Goal: Task Accomplishment & Management: Use online tool/utility

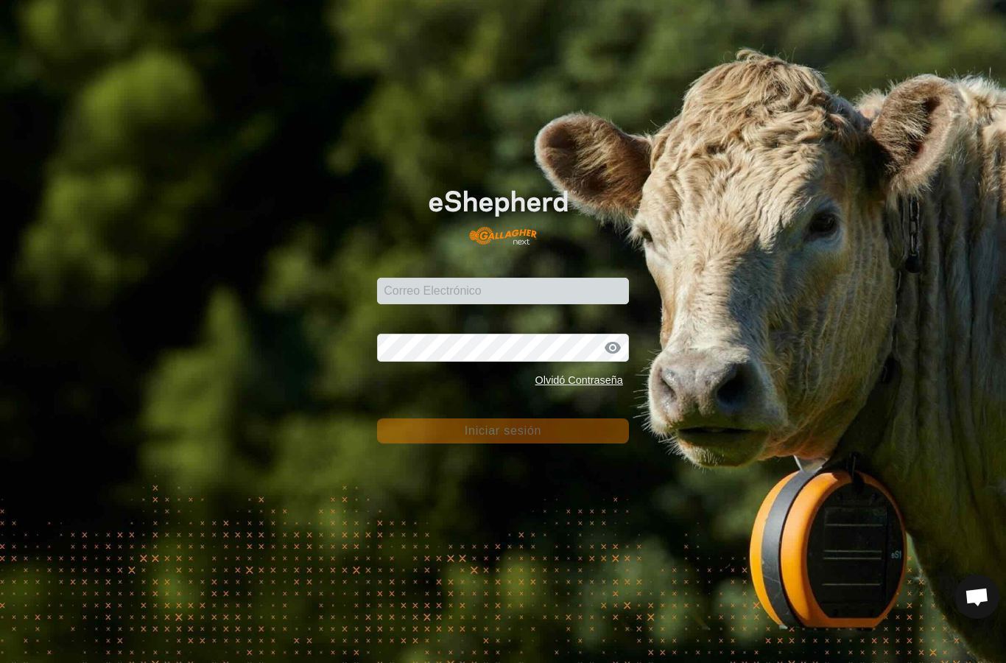
click at [495, 288] on input "Correo Electrónico" at bounding box center [503, 291] width 252 height 27
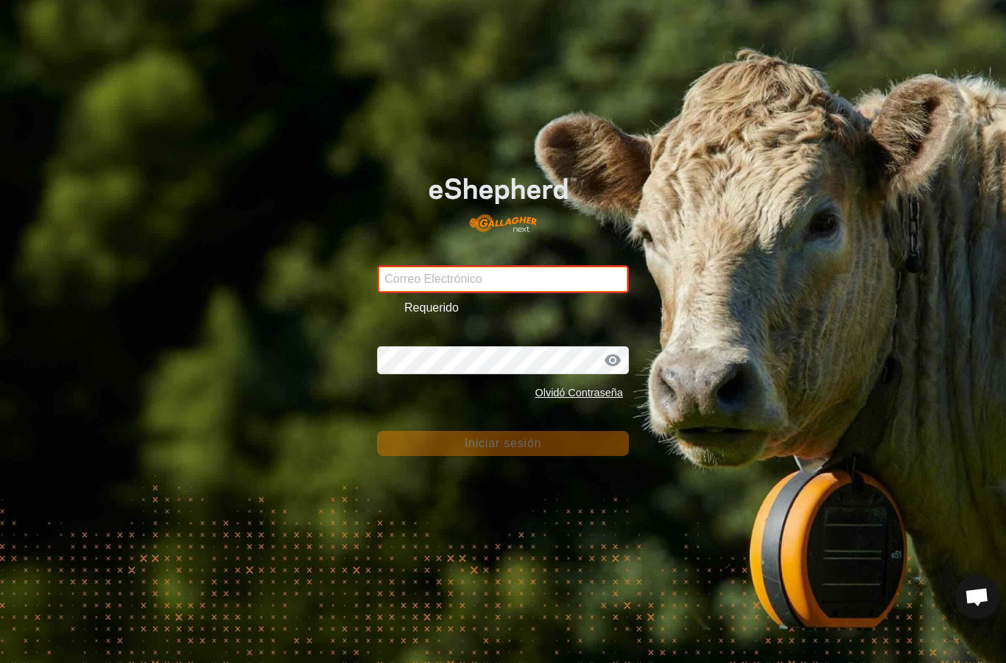
type input "[PERSON_NAME][EMAIL_ADDRESS][DOMAIN_NAME]"
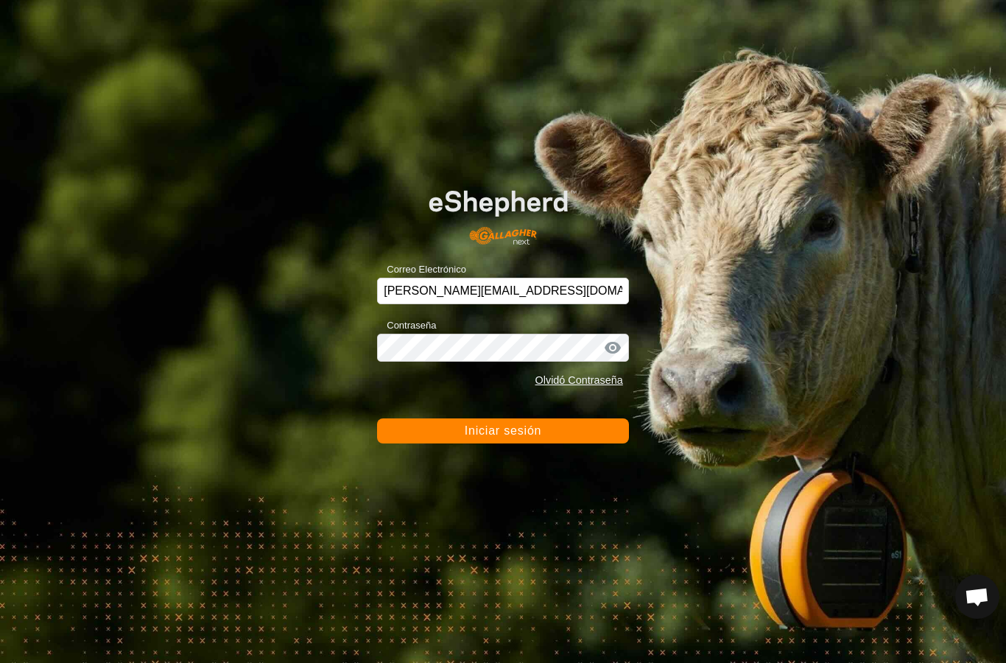
click at [522, 444] on button "Iniciar sesión" at bounding box center [503, 430] width 252 height 25
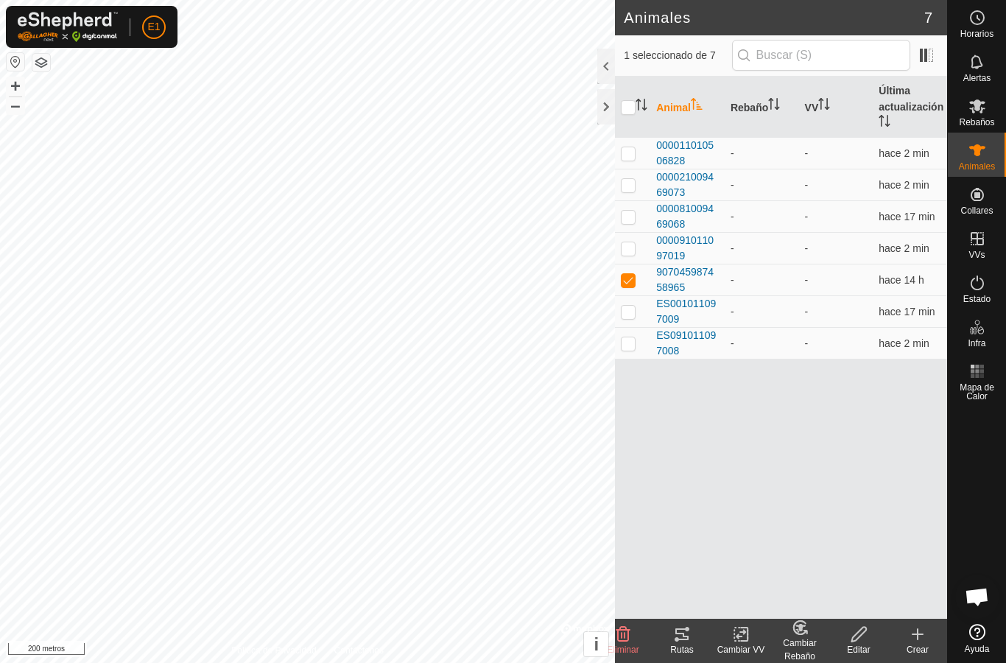
click at [743, 640] on icon at bounding box center [741, 635] width 18 height 18
click at [782, 565] on font "Elegir VV..." at bounding box center [774, 570] width 58 height 13
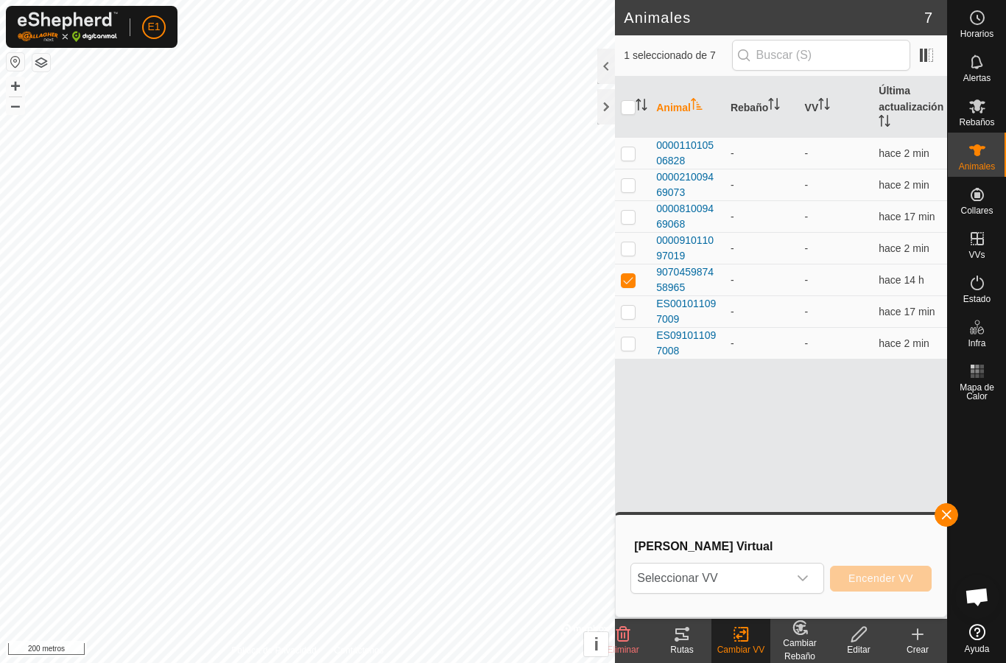
click at [804, 579] on icon "disparador desplegable" at bounding box center [803, 578] width 10 height 6
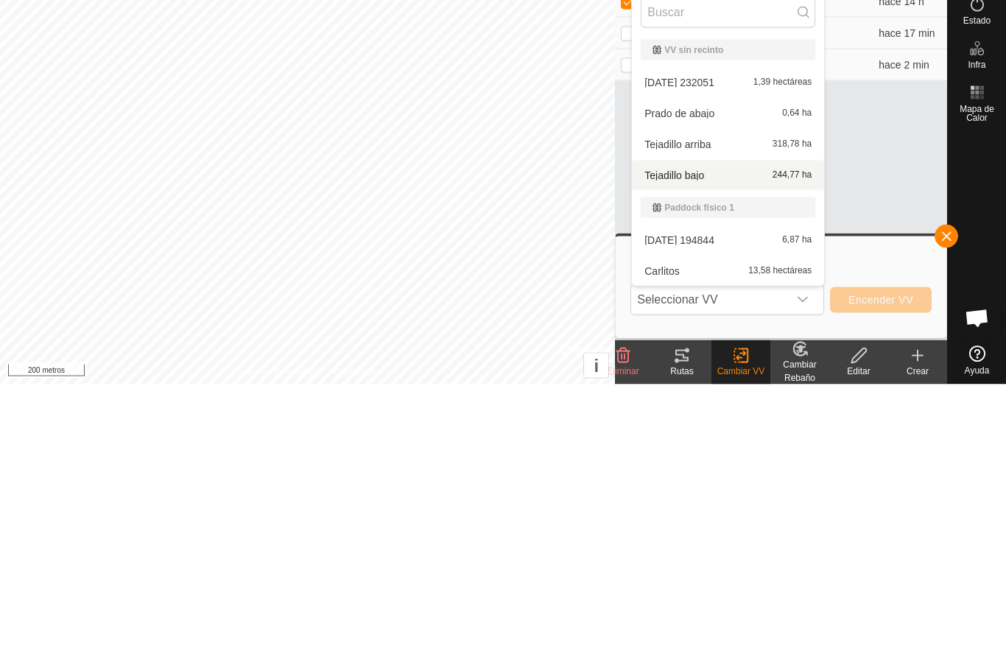
click at [768, 445] on div "Tejadillo bajo 244,77 ha" at bounding box center [728, 454] width 175 height 18
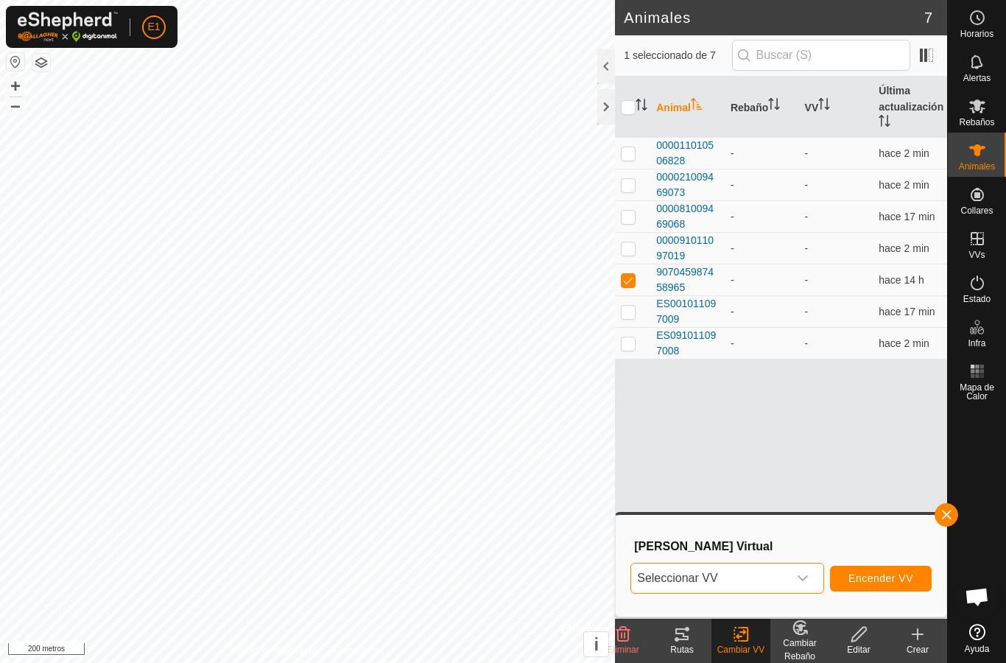
click at [880, 577] on font "Encender VV" at bounding box center [881, 578] width 65 height 12
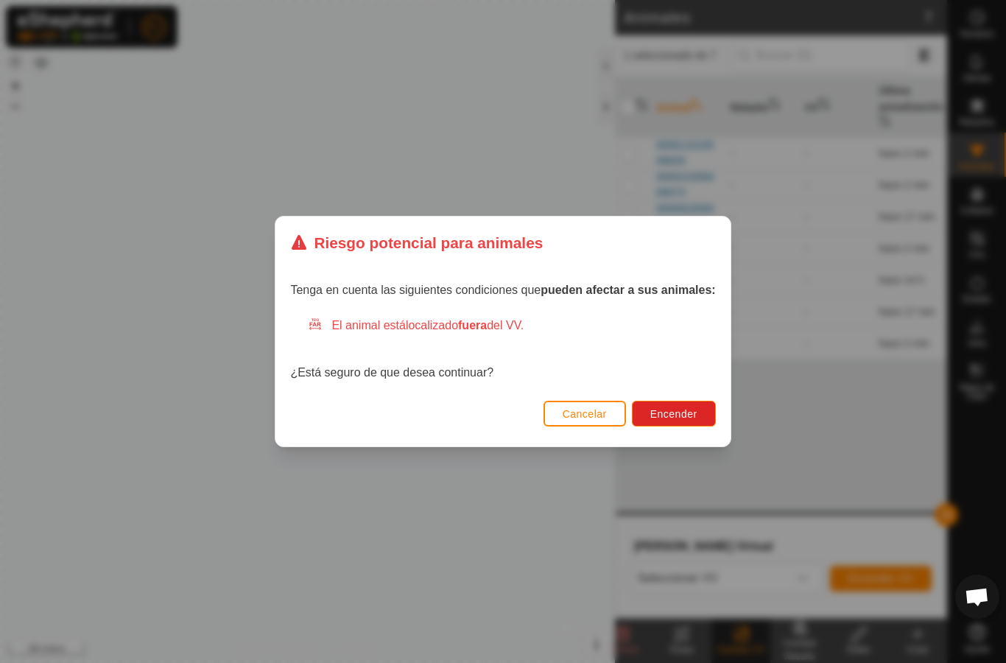
click at [679, 409] on font "Encender" at bounding box center [674, 414] width 47 height 12
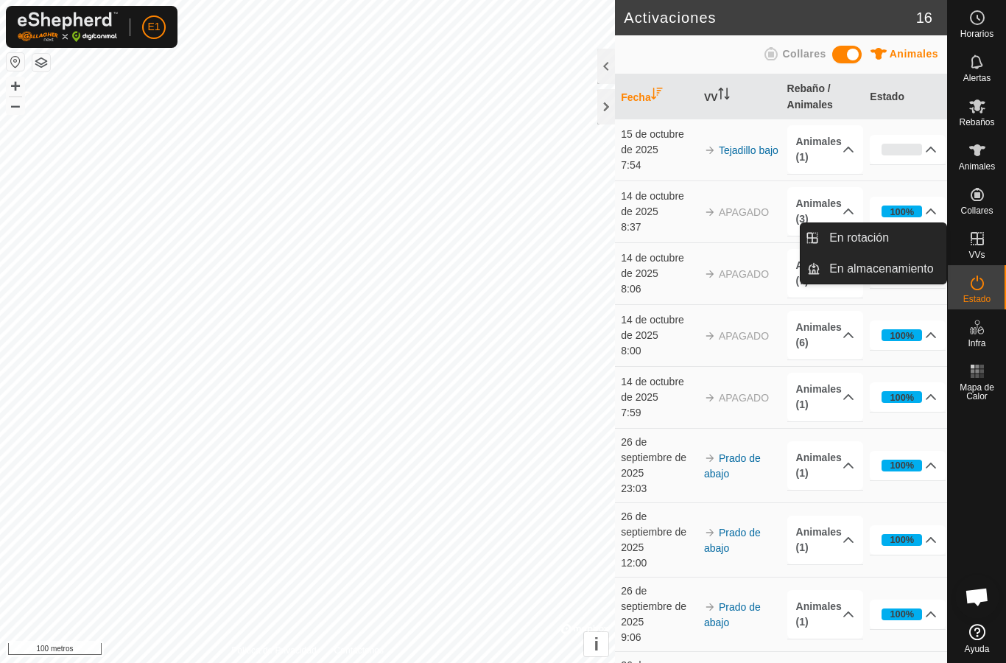
click at [911, 239] on link "En rotación" at bounding box center [884, 237] width 126 height 29
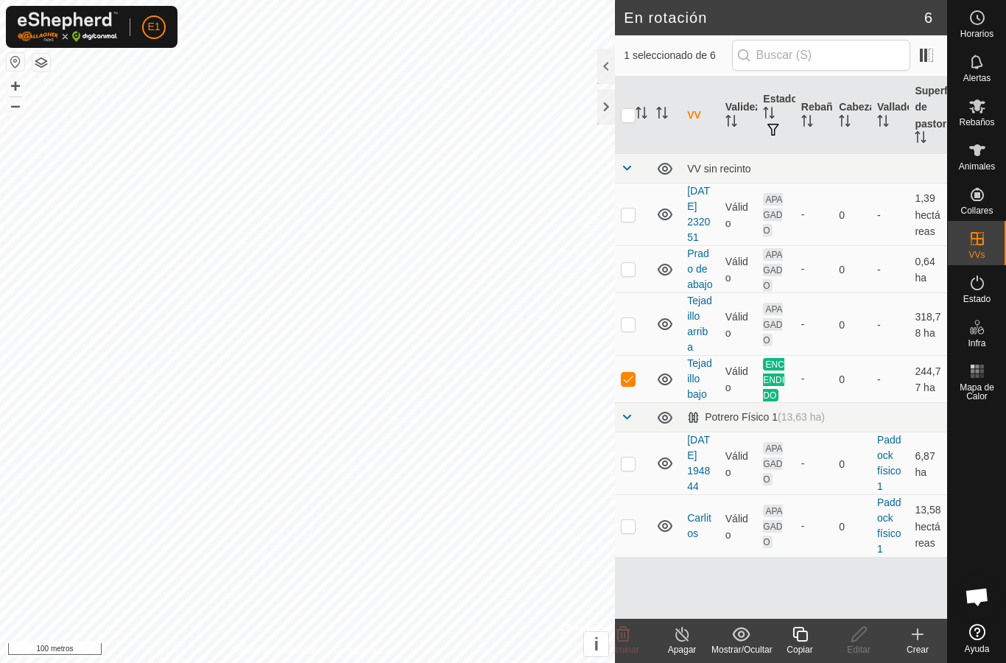
click at [628, 385] on p-checkbox at bounding box center [628, 379] width 15 height 12
checkbox input "false"
click at [632, 469] on p-checkbox at bounding box center [628, 464] width 15 height 12
checkbox input "true"
click at [635, 532] on p-checkbox at bounding box center [628, 526] width 15 height 12
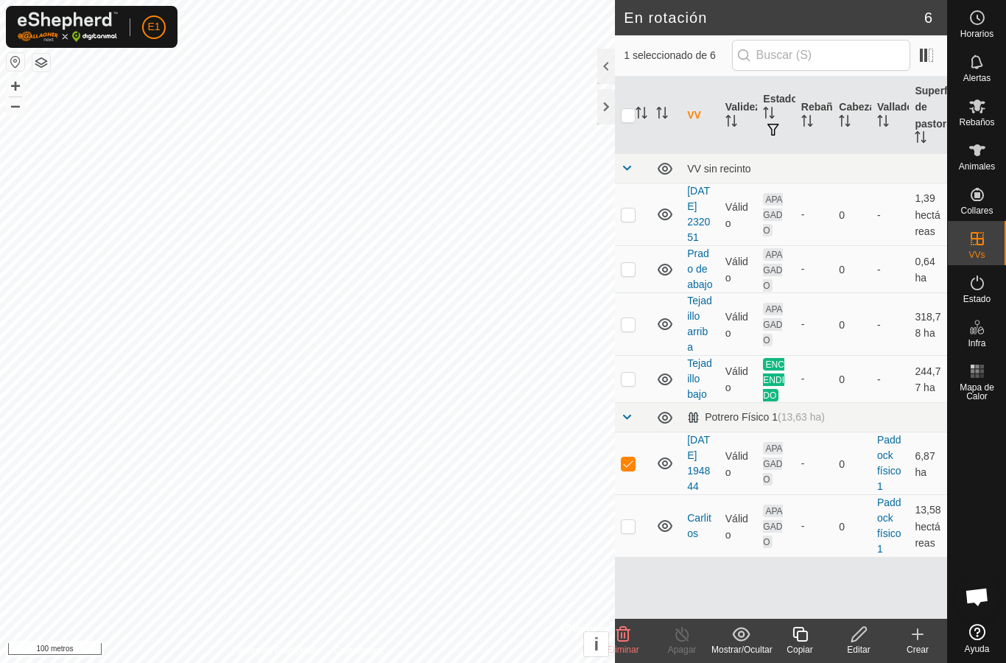
checkbox input "true"
click at [651, 626] on delete-svg-icon at bounding box center [623, 635] width 59 height 18
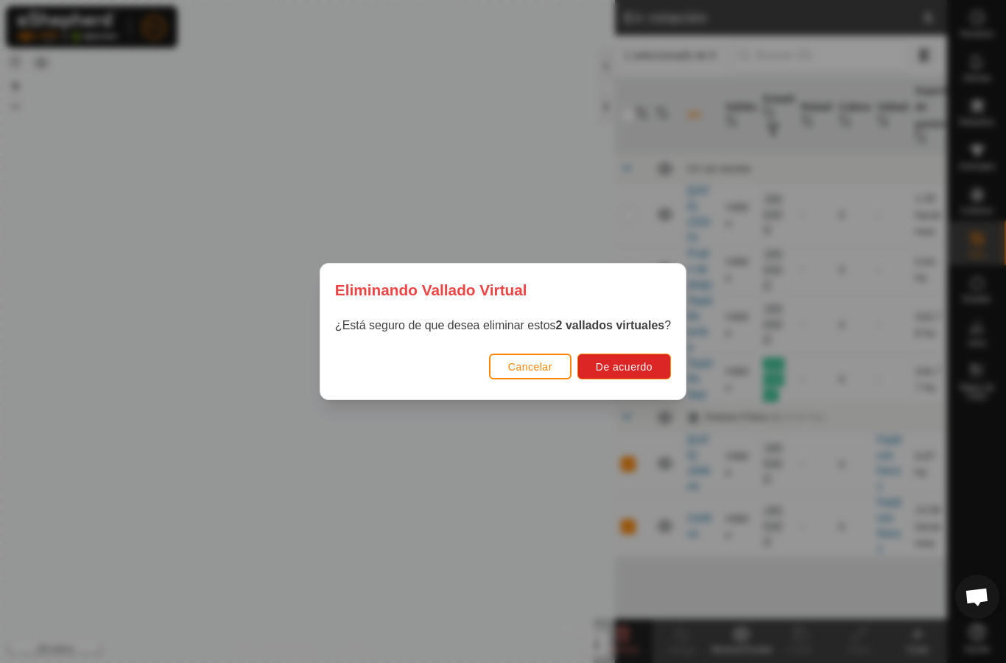
click at [644, 365] on font "De acuerdo" at bounding box center [624, 367] width 57 height 12
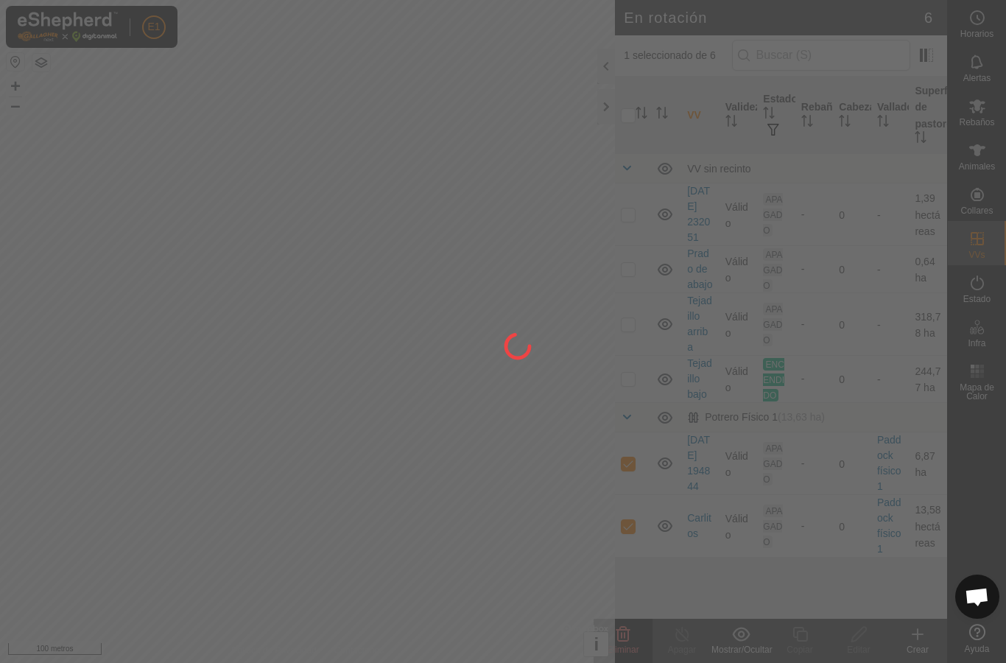
checkbox input "false"
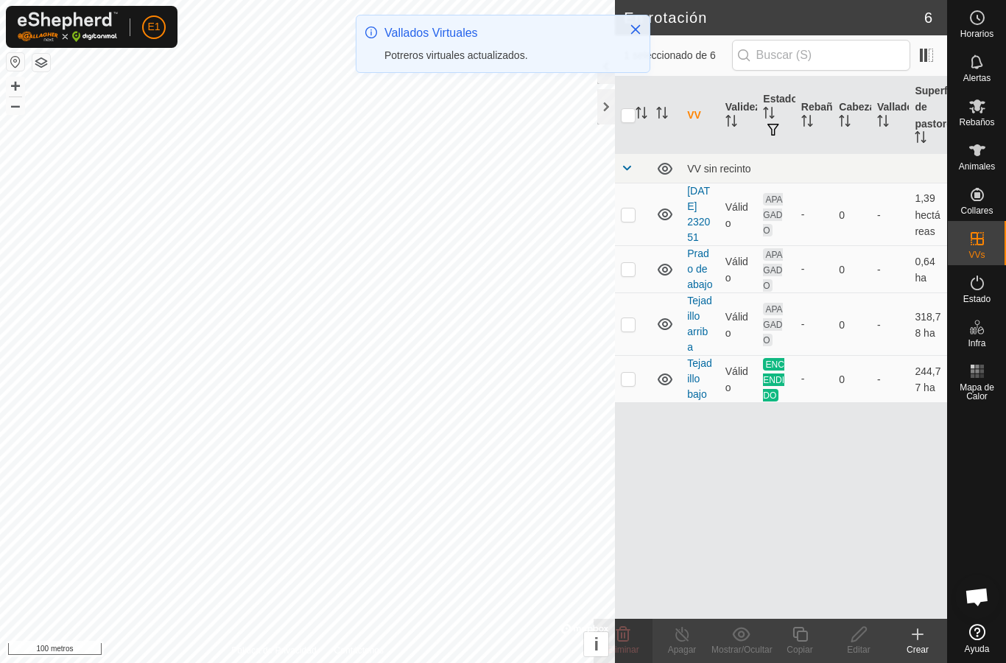
click at [700, 213] on font "[DATE] 232051" at bounding box center [698, 214] width 23 height 58
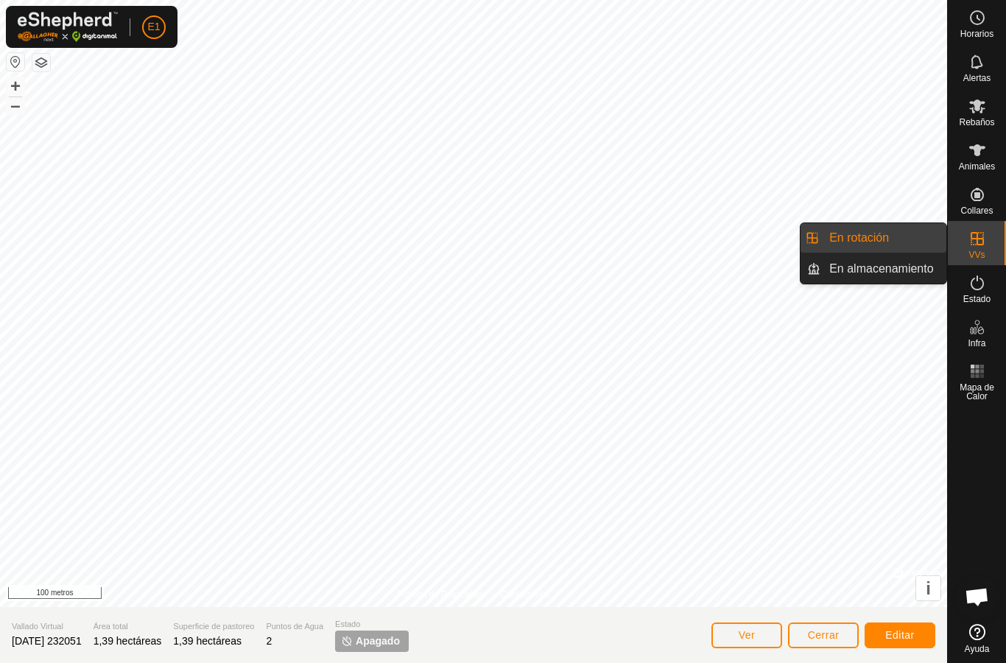
click at [914, 245] on link "En rotación" at bounding box center [884, 237] width 126 height 29
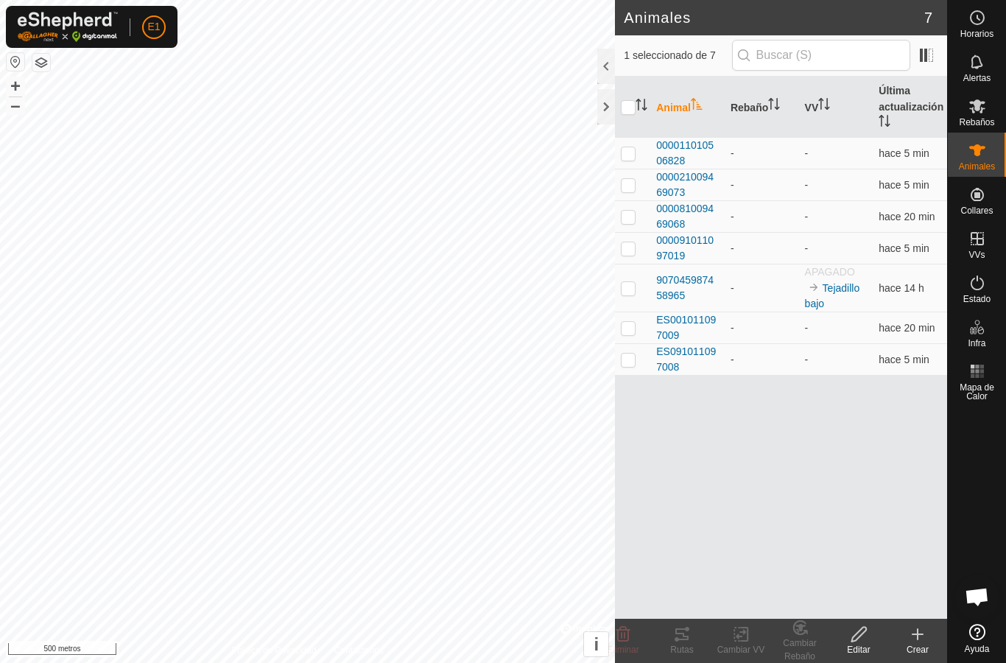
checkbox input "true"
click at [687, 640] on icon at bounding box center [682, 634] width 13 height 12
